Goal: Transaction & Acquisition: Purchase product/service

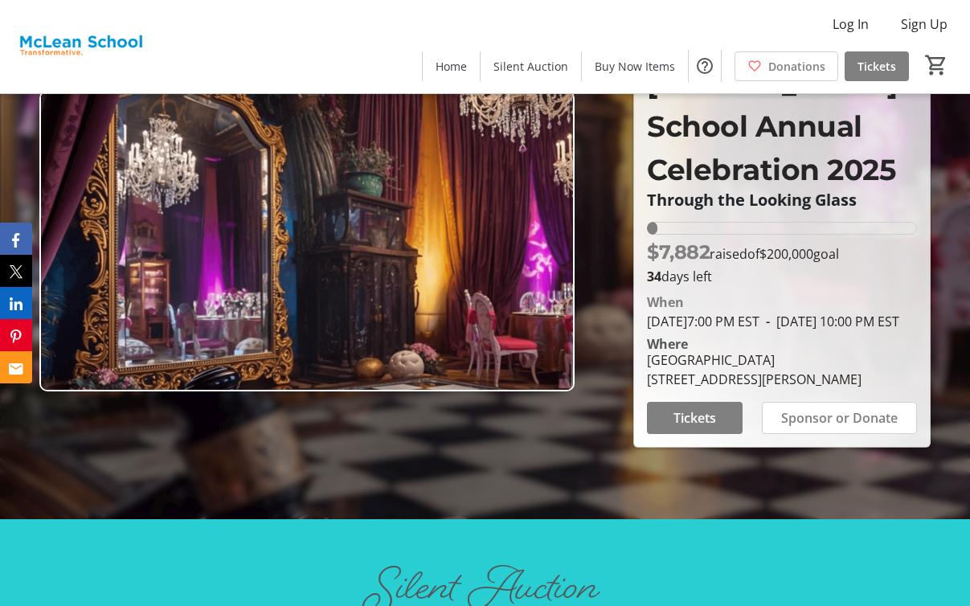
scroll to position [90, 0]
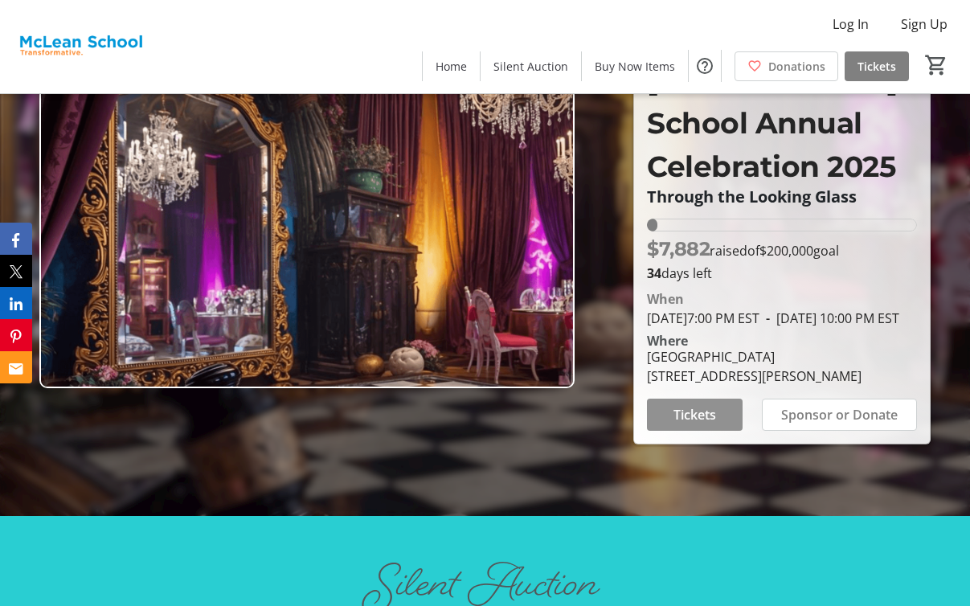
click at [712, 424] on span "Tickets" at bounding box center [694, 414] width 43 height 19
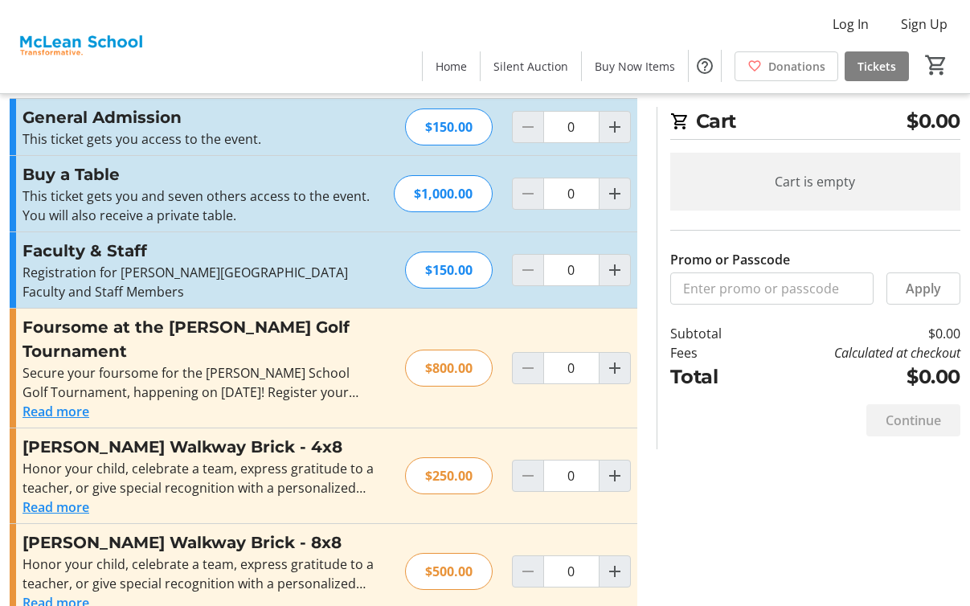
scroll to position [47, 0]
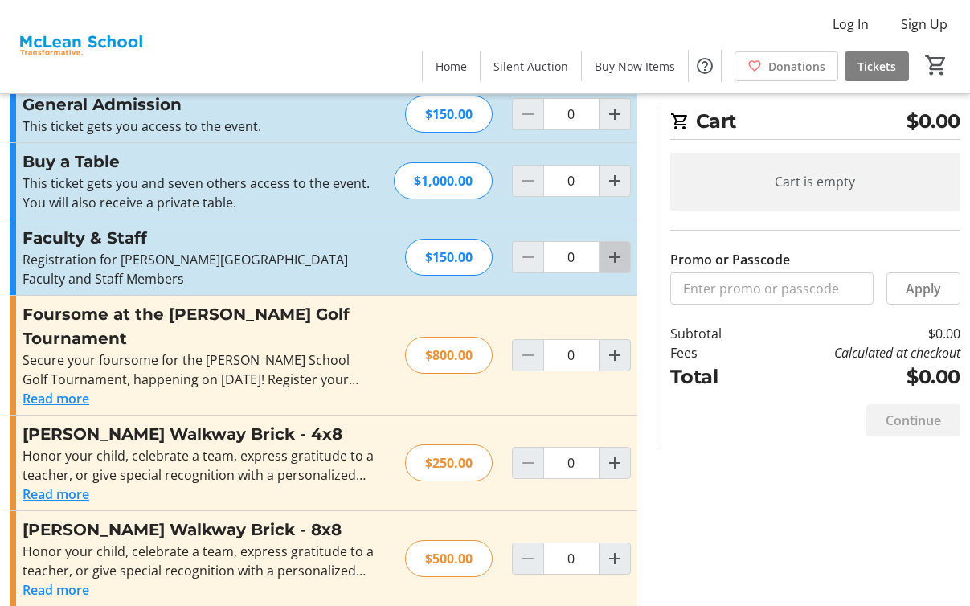
click at [611, 254] on mat-icon "Increment by one" at bounding box center [614, 256] width 19 height 19
type input "2"
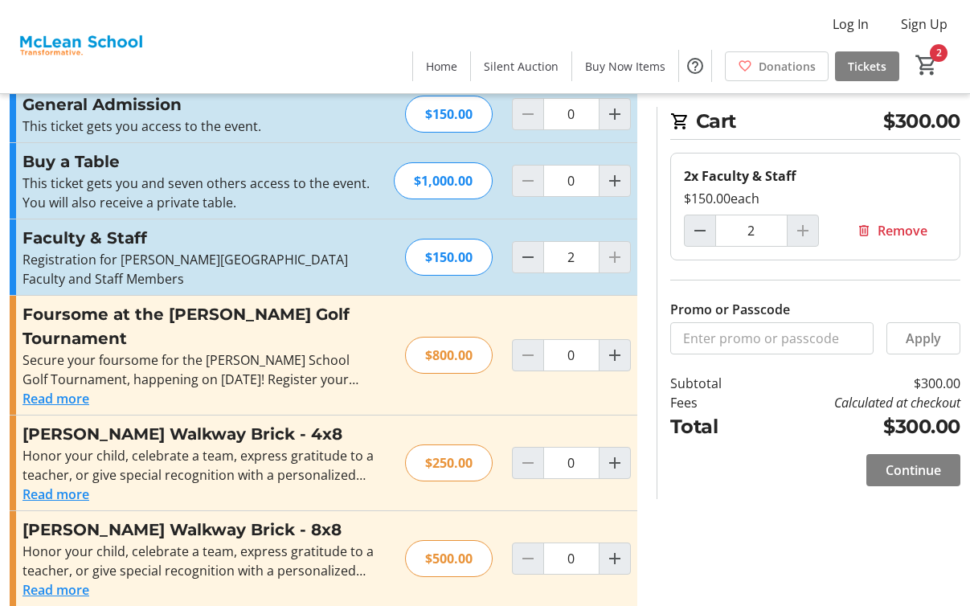
click at [766, 358] on div "Cart $300.00 2x Faculty & Staff $150.00 each 2 Remove Promo or Passcode Apply S…" at bounding box center [808, 303] width 304 height 392
click at [766, 345] on input "Promo or Passcode" at bounding box center [771, 338] width 203 height 32
type input "COMMUNITY"
click at [938, 348] on span at bounding box center [923, 338] width 72 height 39
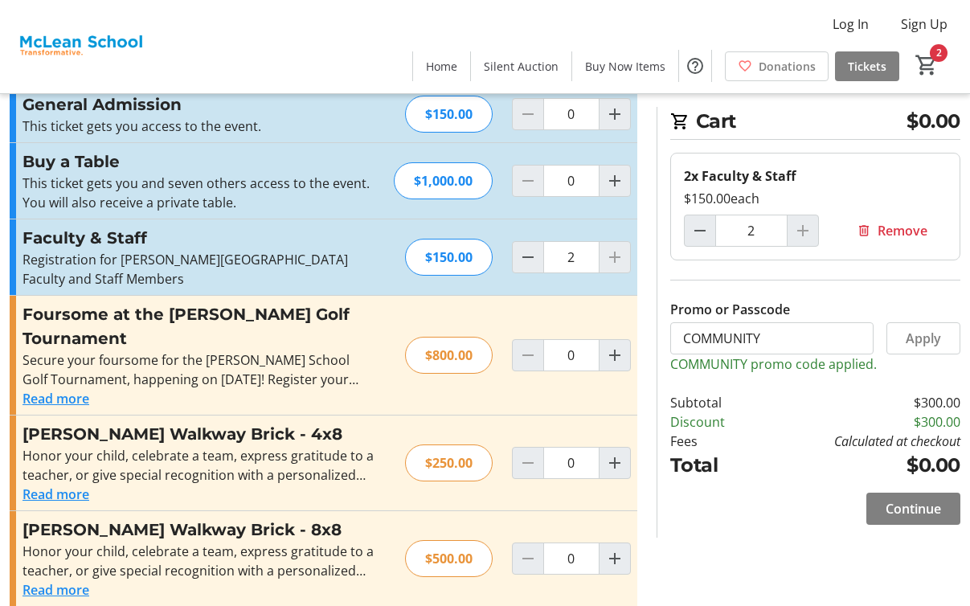
scroll to position [0, 0]
